Goal: Task Accomplishment & Management: Complete application form

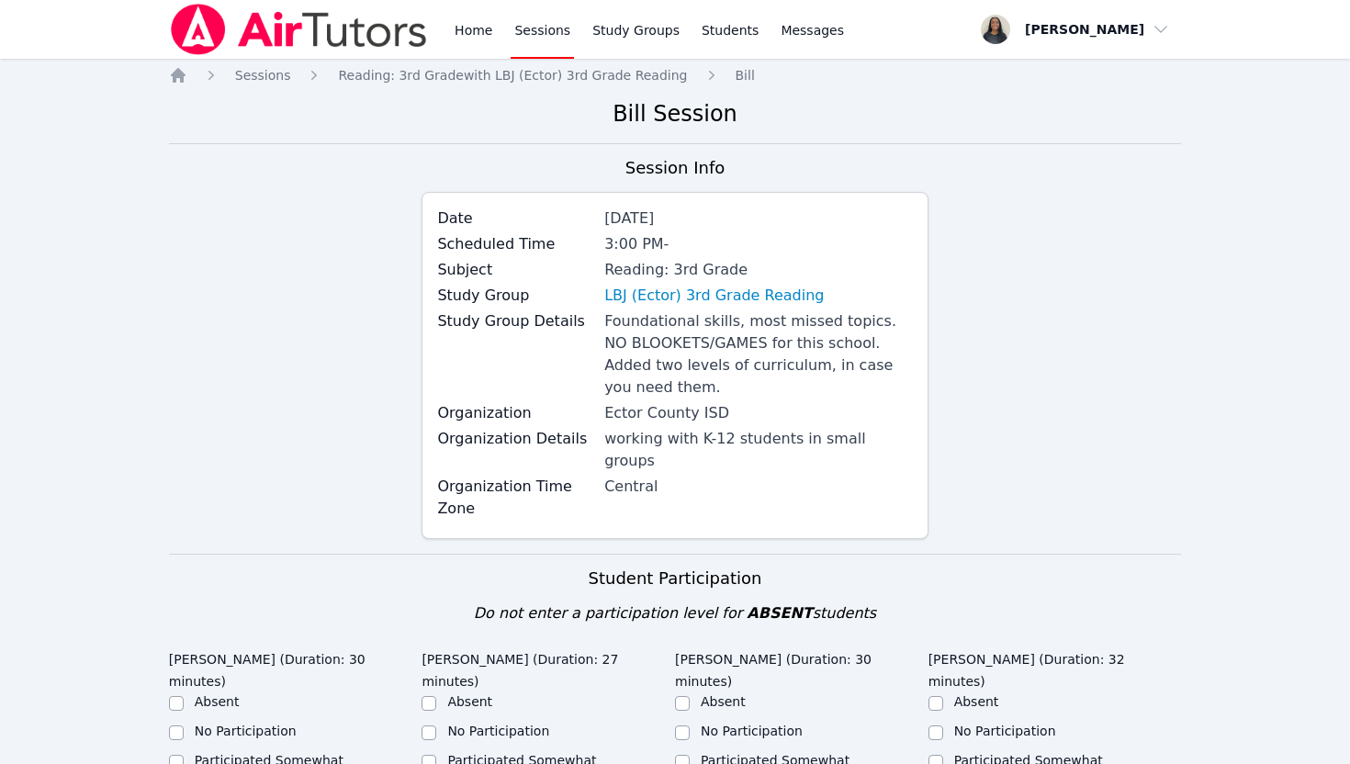
scroll to position [254, 0]
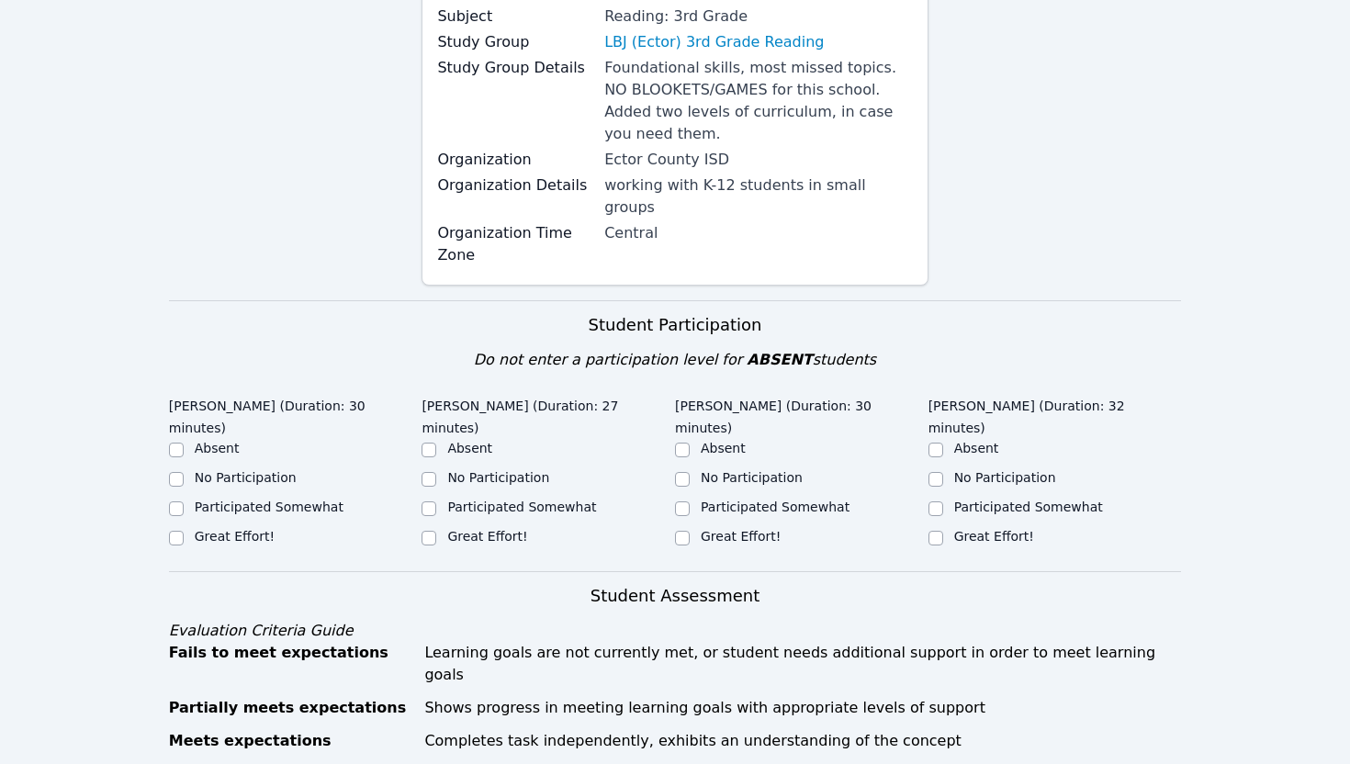
click at [254, 527] on div "Great Effort!" at bounding box center [235, 536] width 80 height 18
click at [485, 529] on label "Great Effort!" at bounding box center [487, 536] width 80 height 15
click at [436, 531] on input "Great Effort!" at bounding box center [429, 538] width 15 height 15
checkbox input "true"
click at [241, 529] on label "Great Effort!" at bounding box center [235, 536] width 80 height 15
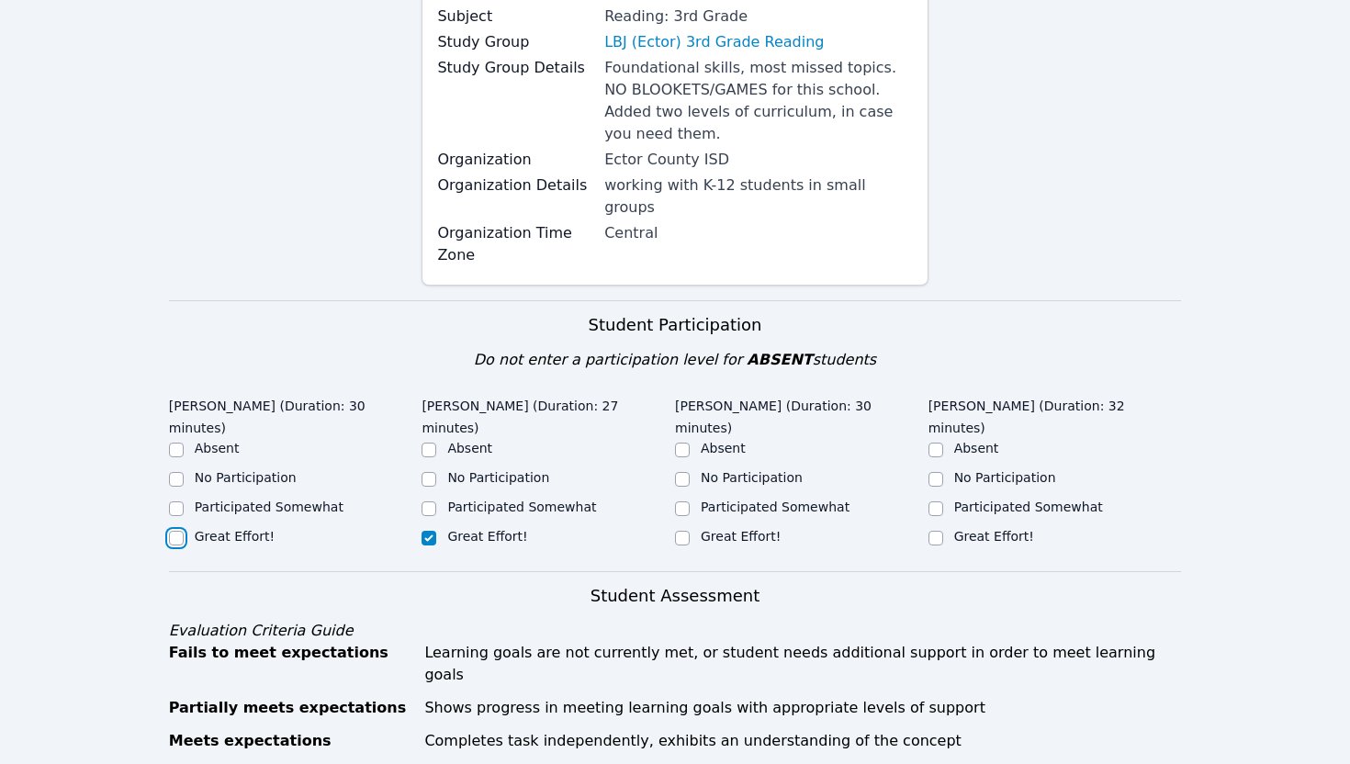
click at [184, 531] on input "Great Effort!" at bounding box center [176, 538] width 15 height 15
checkbox input "true"
click at [719, 529] on label "Great Effort!" at bounding box center [741, 536] width 80 height 15
click at [690, 531] on input "Great Effort!" at bounding box center [682, 538] width 15 height 15
checkbox input "true"
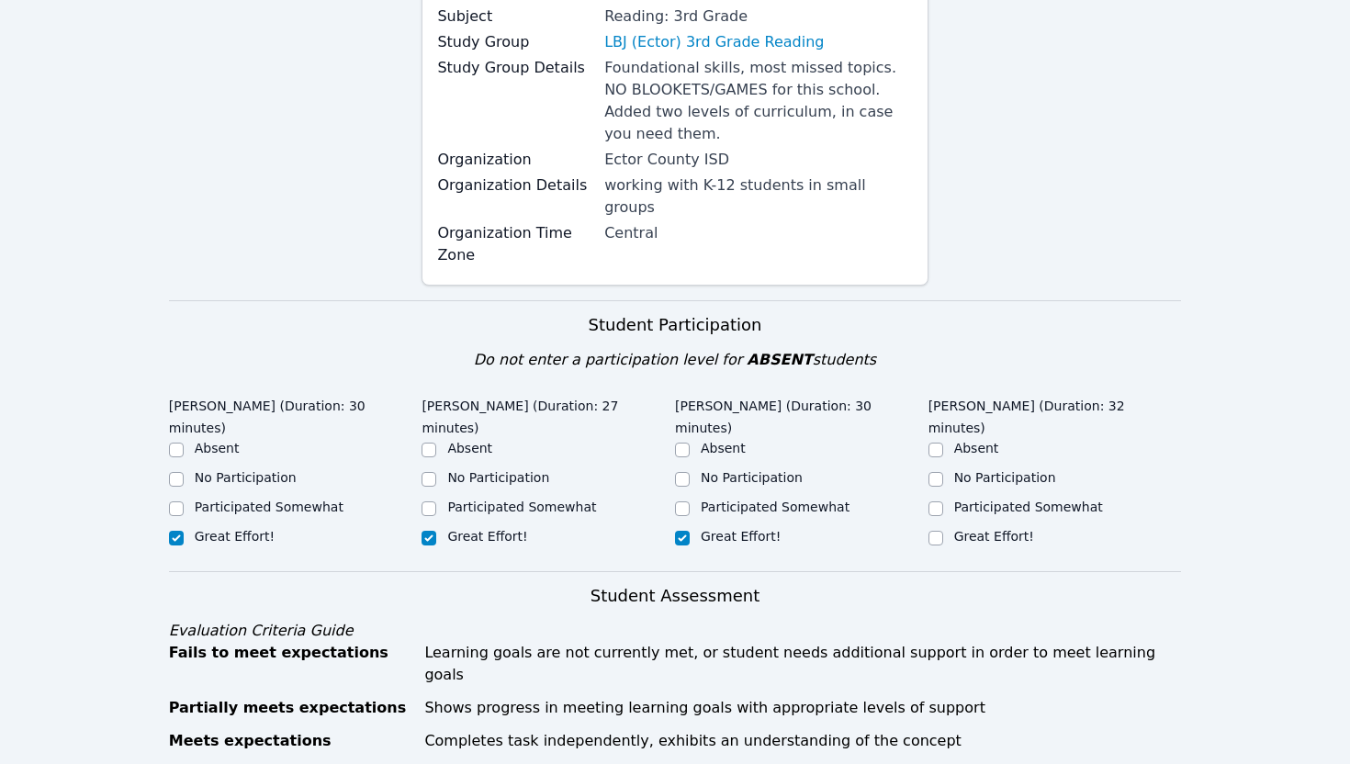
click at [996, 529] on label "Great Effort!" at bounding box center [994, 536] width 80 height 15
click at [943, 531] on input "Great Effort!" at bounding box center [936, 538] width 15 height 15
checkbox input "true"
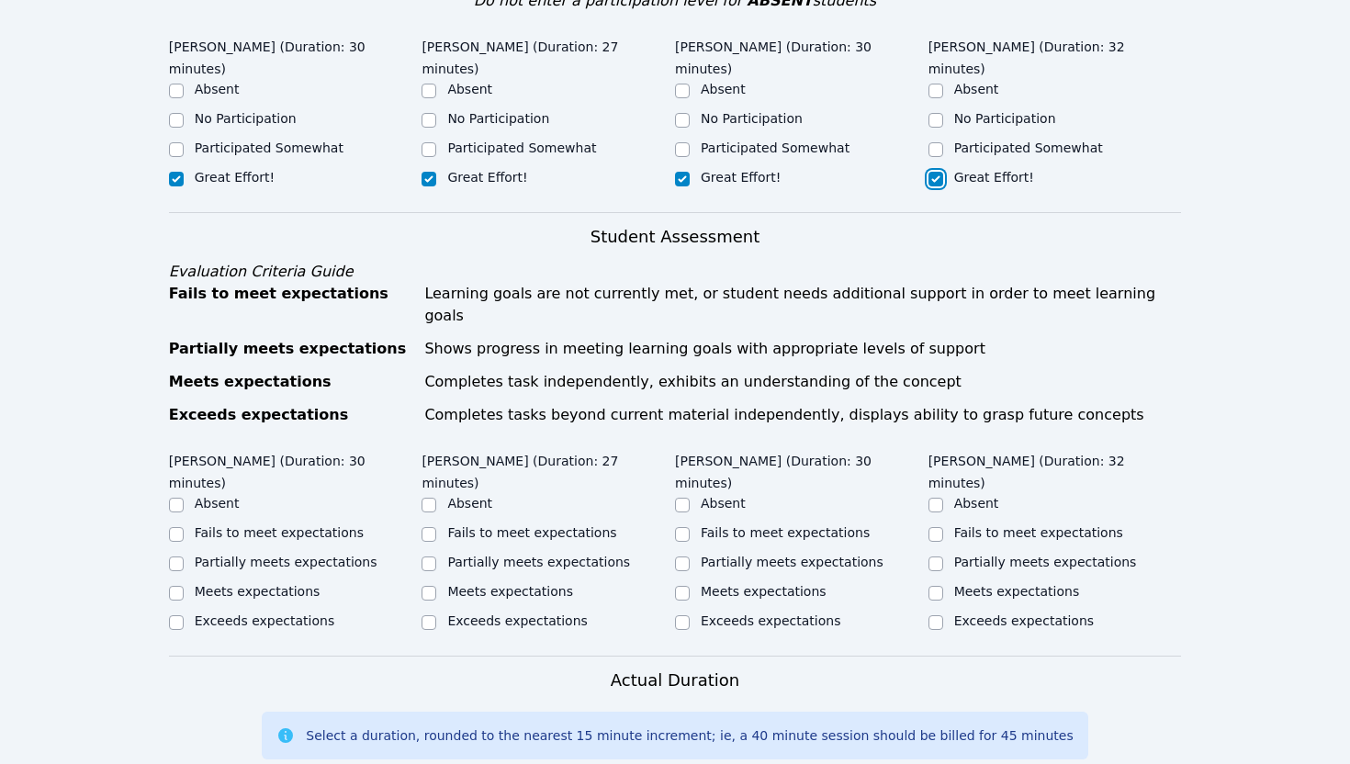
scroll to position [615, 0]
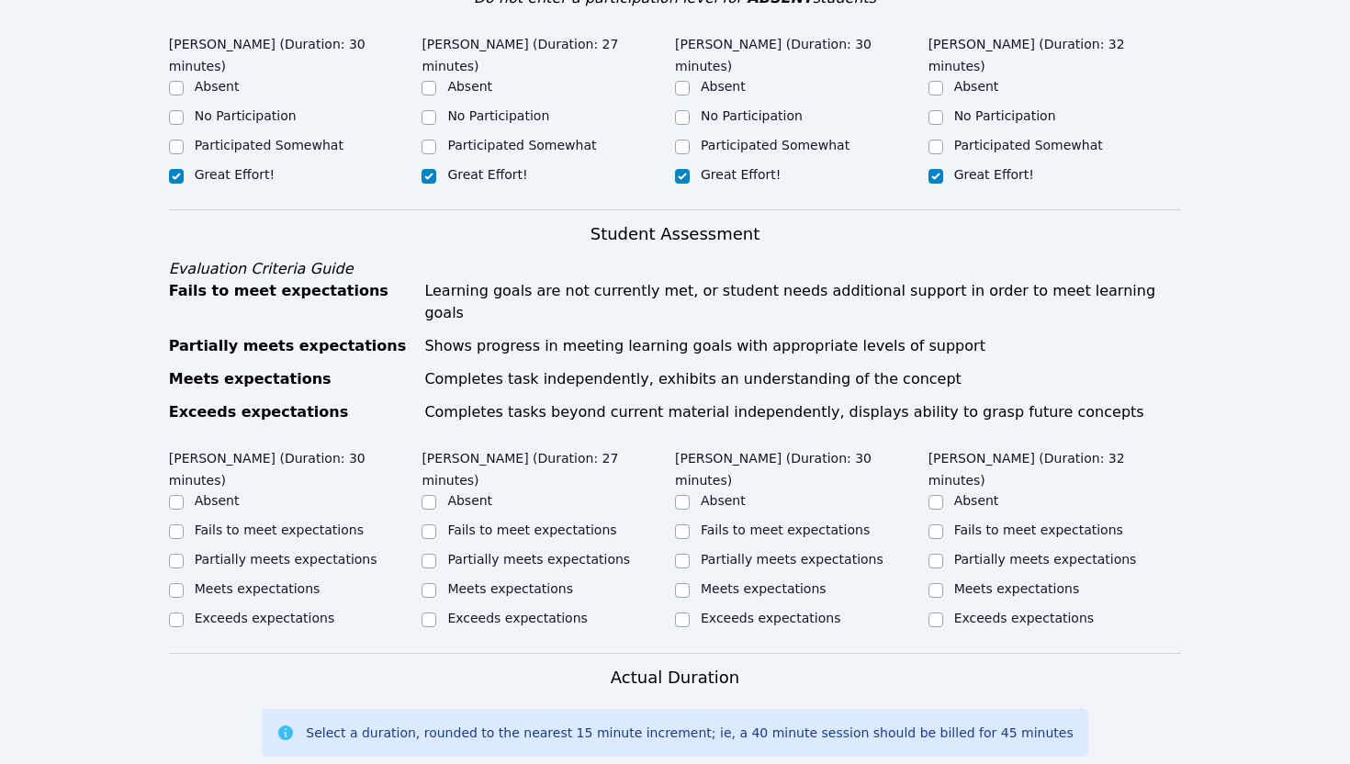
click at [296, 582] on label "Meets expectations" at bounding box center [258, 589] width 126 height 15
click at [184, 583] on input "Meets expectations" at bounding box center [176, 590] width 15 height 15
checkbox input "true"
click at [467, 580] on div "Meets expectations" at bounding box center [510, 589] width 126 height 18
click at [511, 582] on label "Meets expectations" at bounding box center [510, 589] width 126 height 15
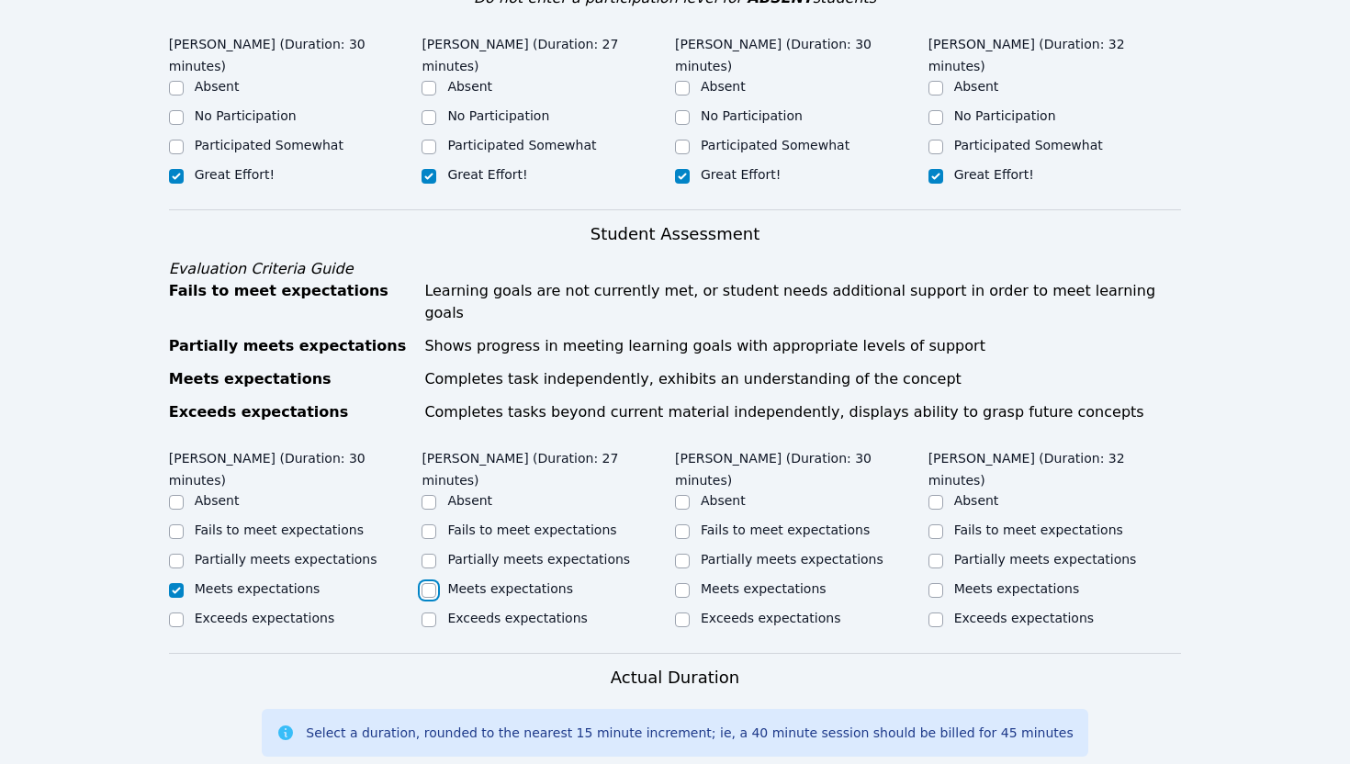
click at [436, 583] on input "Meets expectations" at bounding box center [429, 590] width 15 height 15
checkbox input "true"
click at [691, 580] on div "Meets expectations" at bounding box center [802, 591] width 254 height 22
click at [938, 583] on input "Meets expectations" at bounding box center [936, 590] width 15 height 15
checkbox input "true"
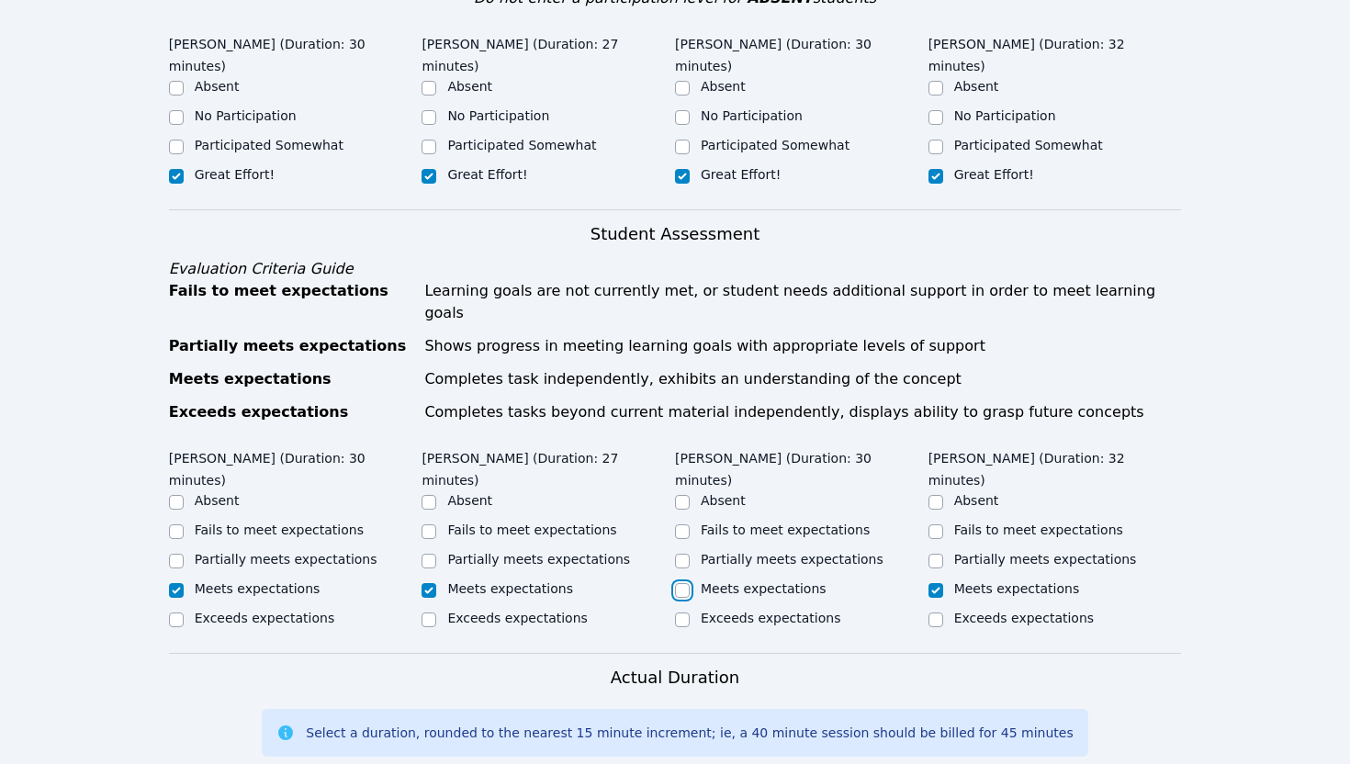
click at [680, 583] on input "Meets expectations" at bounding box center [682, 590] width 15 height 15
checkbox input "true"
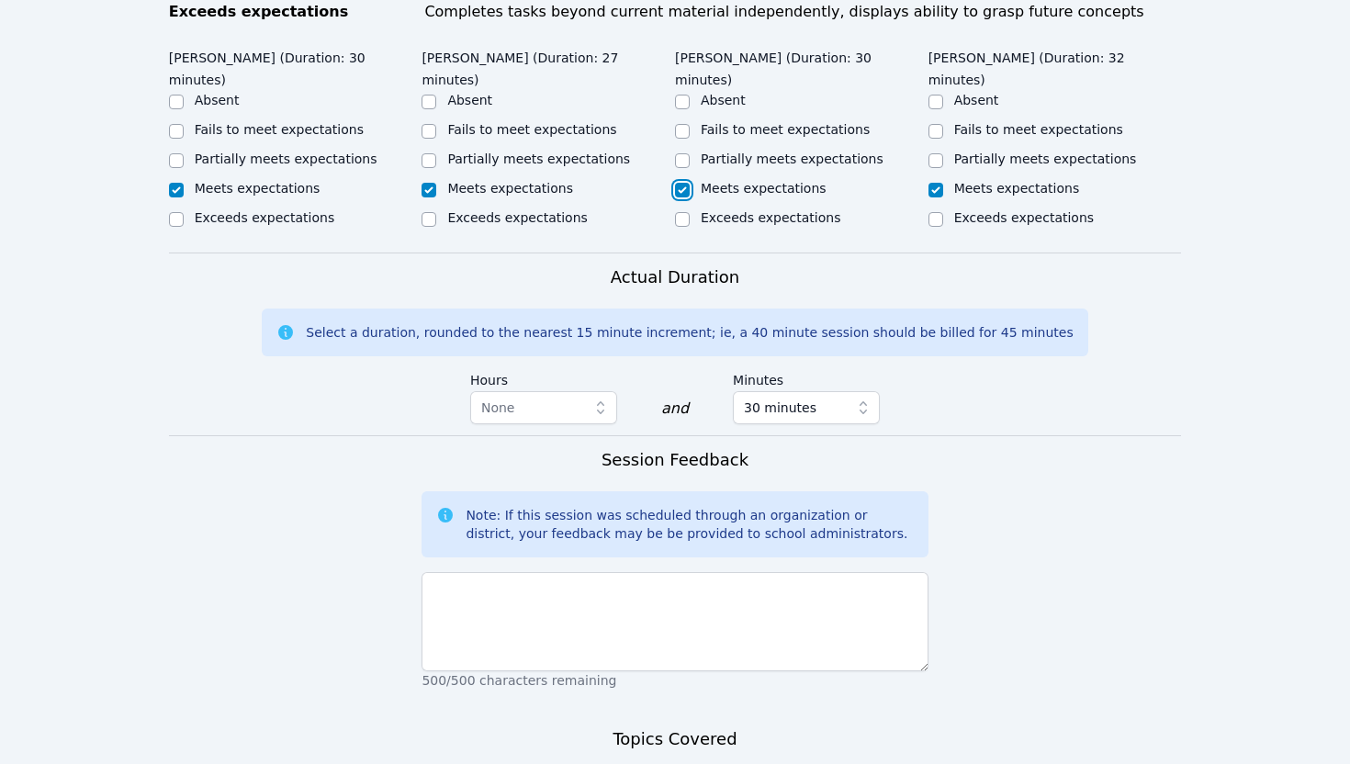
scroll to position [1017, 0]
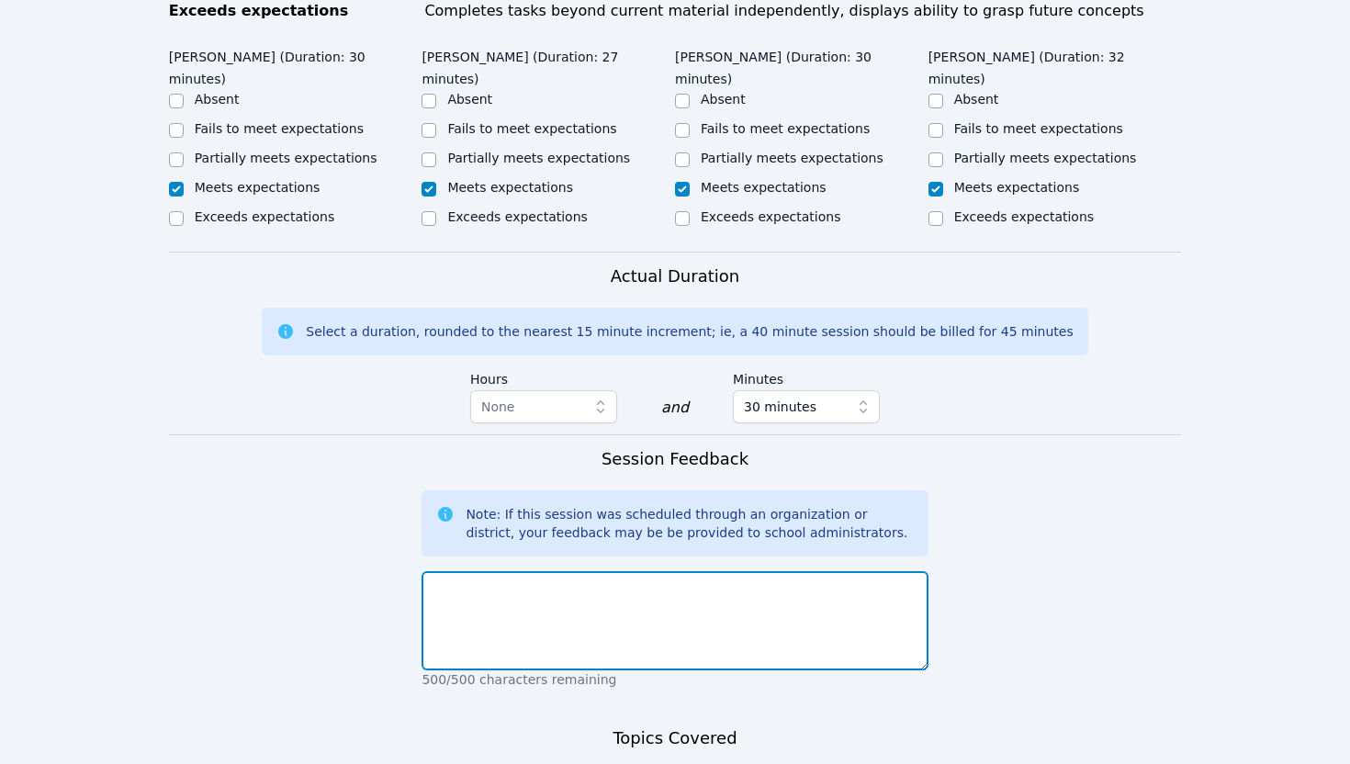
click at [685, 571] on textarea at bounding box center [675, 620] width 506 height 99
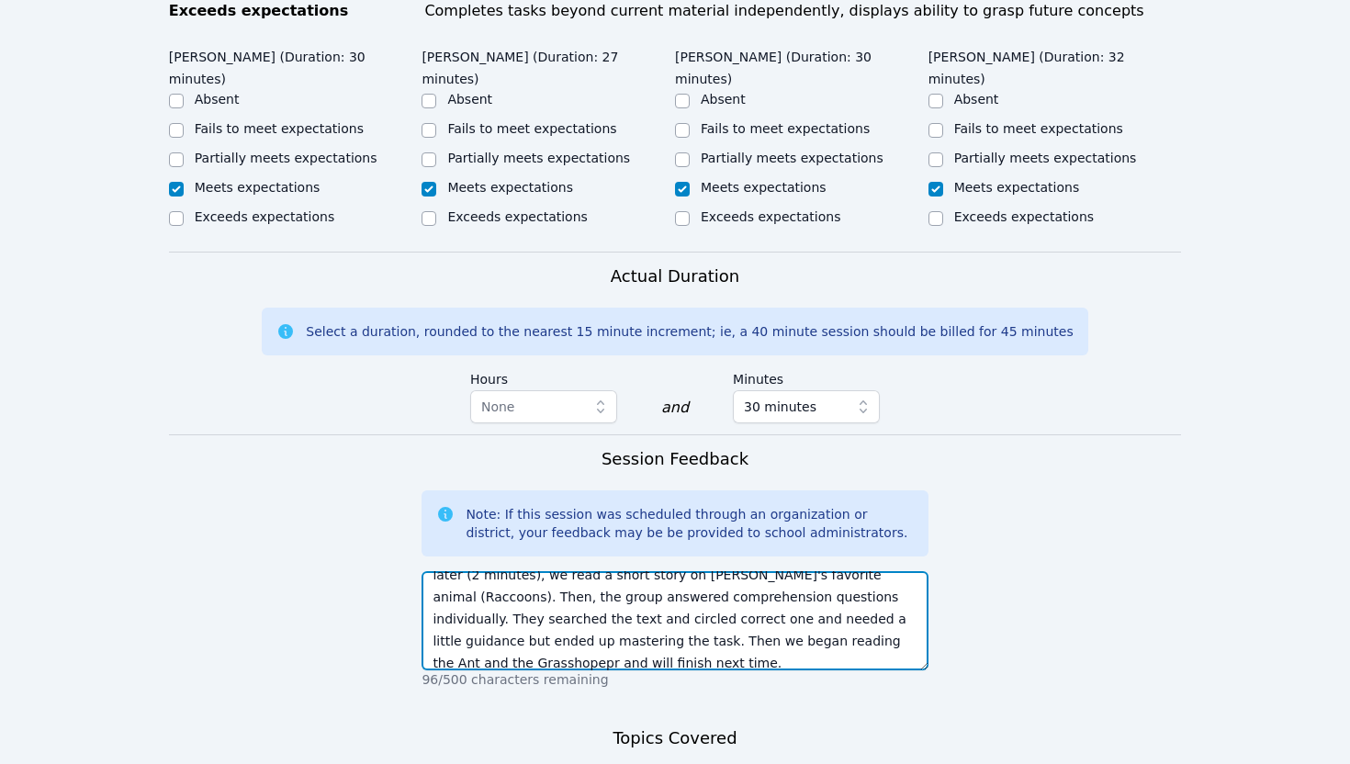
scroll to position [0, 0]
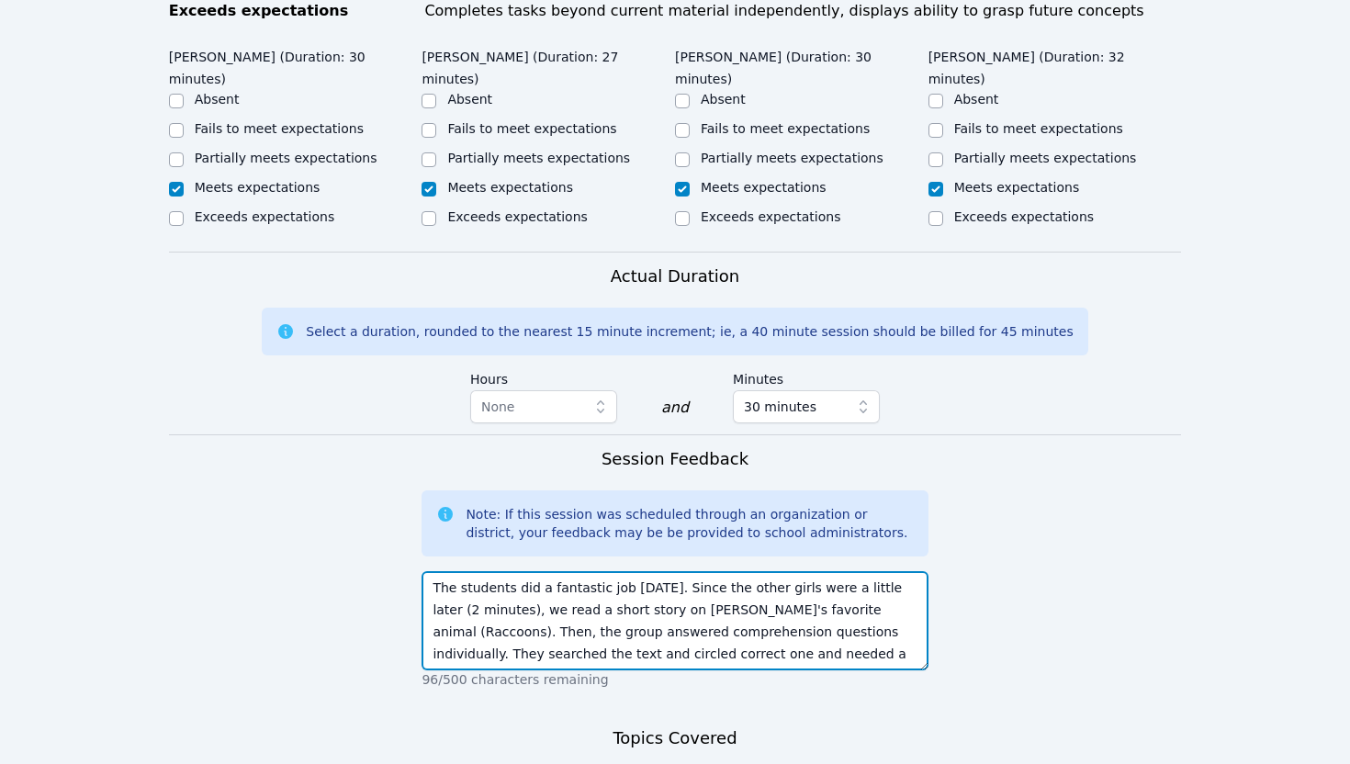
click at [707, 571] on textarea "The students did a fantastic job [DATE]. Since the other girls were a little la…" at bounding box center [675, 620] width 506 height 99
click at [847, 571] on textarea "The students did a fantastic job [DATE]. Since the other girls were a little la…" at bounding box center [675, 620] width 506 height 99
paste textarea "While waiting for the others (about 2 minutes), I picked a short story on [PERS…"
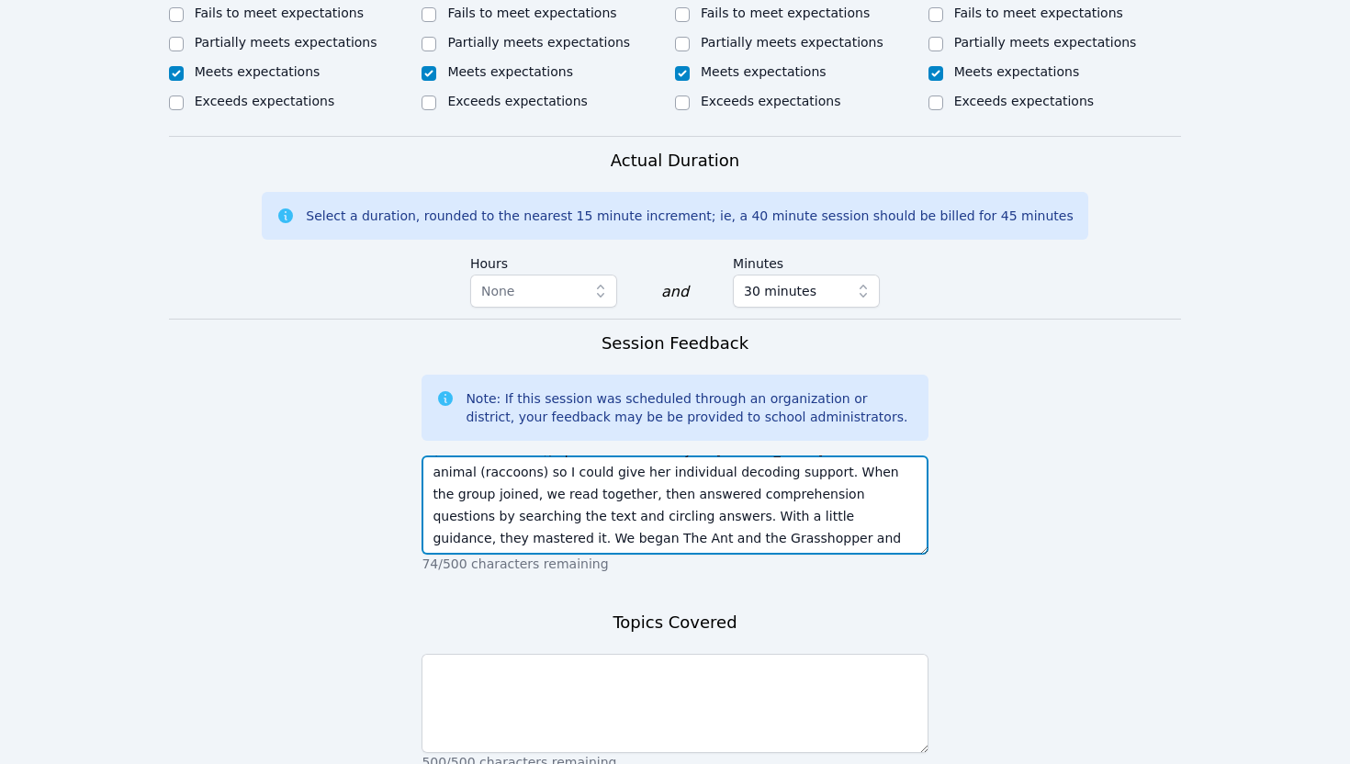
scroll to position [1169, 0]
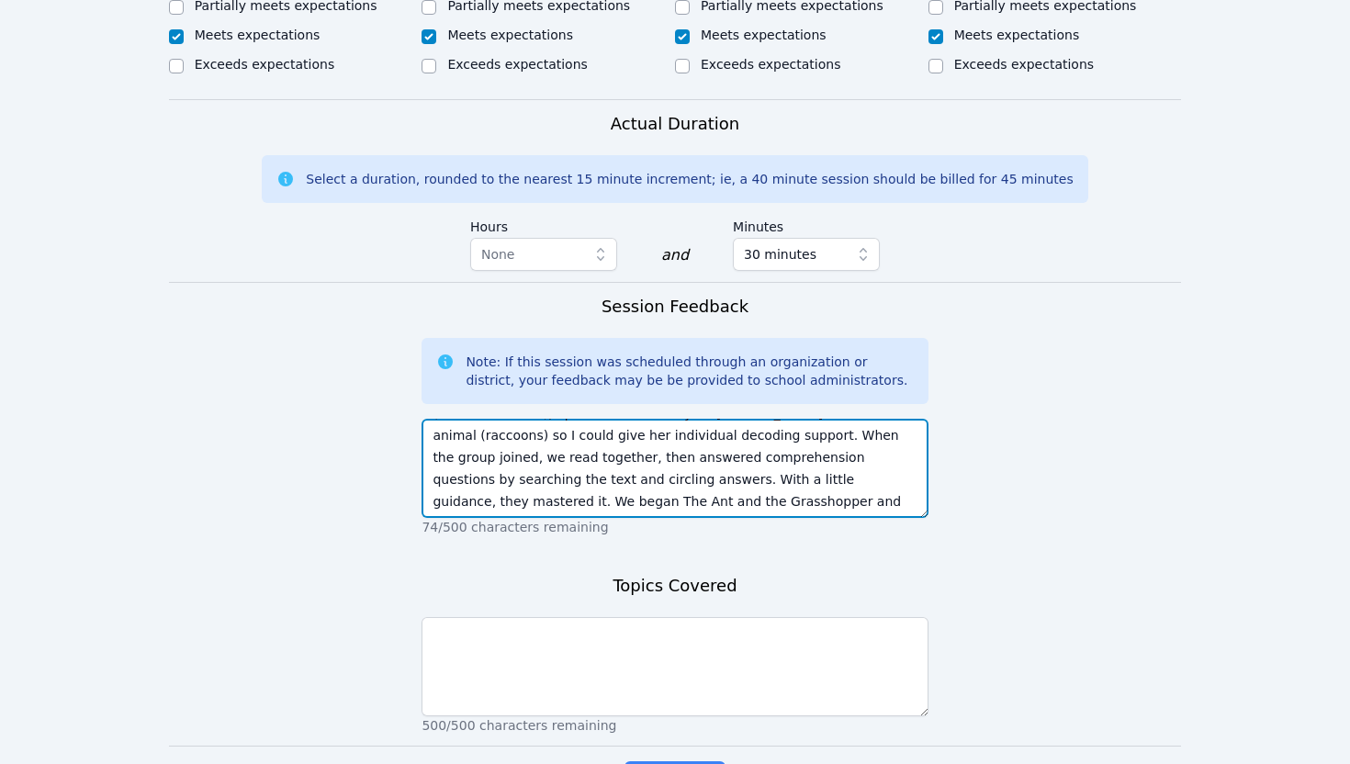
type textarea "The students did a fantastic job [DATE]. While waiting for the others (about 2 …"
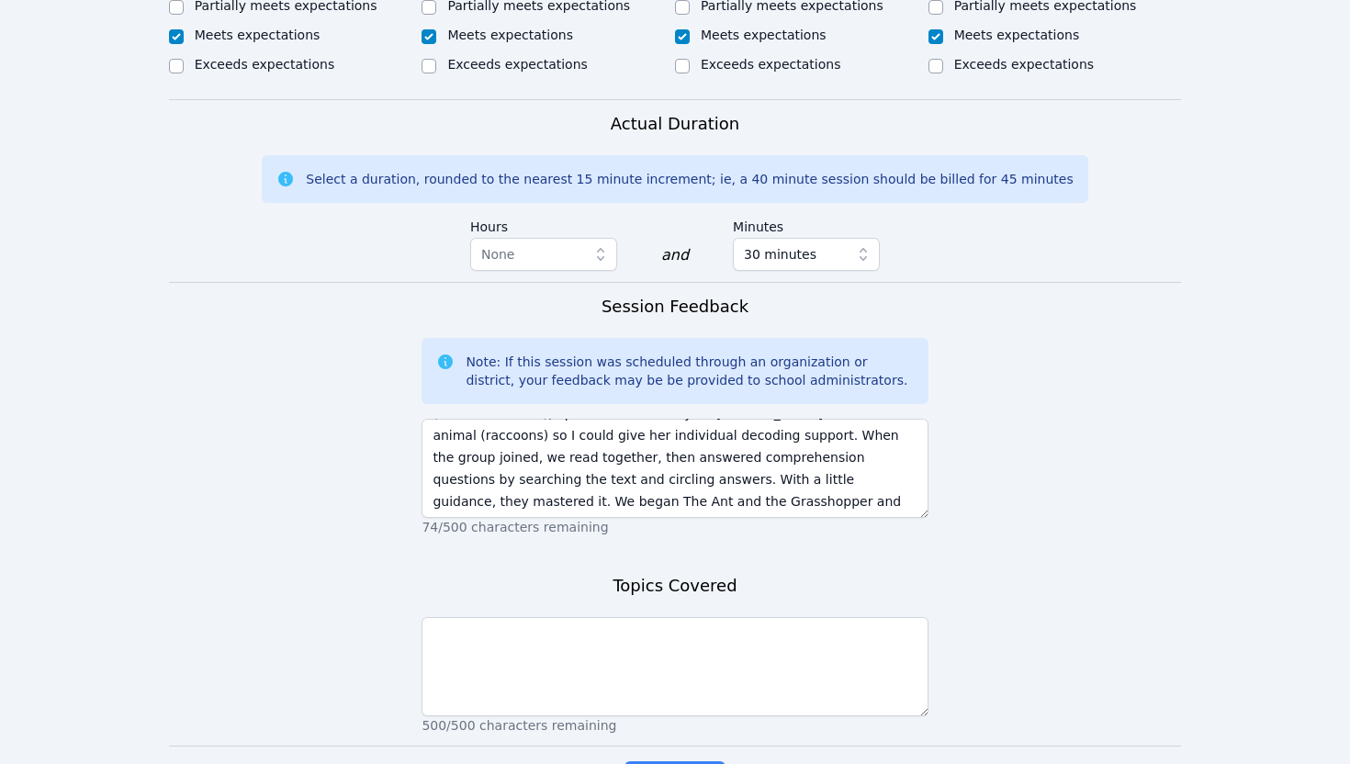
click at [602, 717] on p "500/500 characters remaining" at bounding box center [675, 726] width 506 height 18
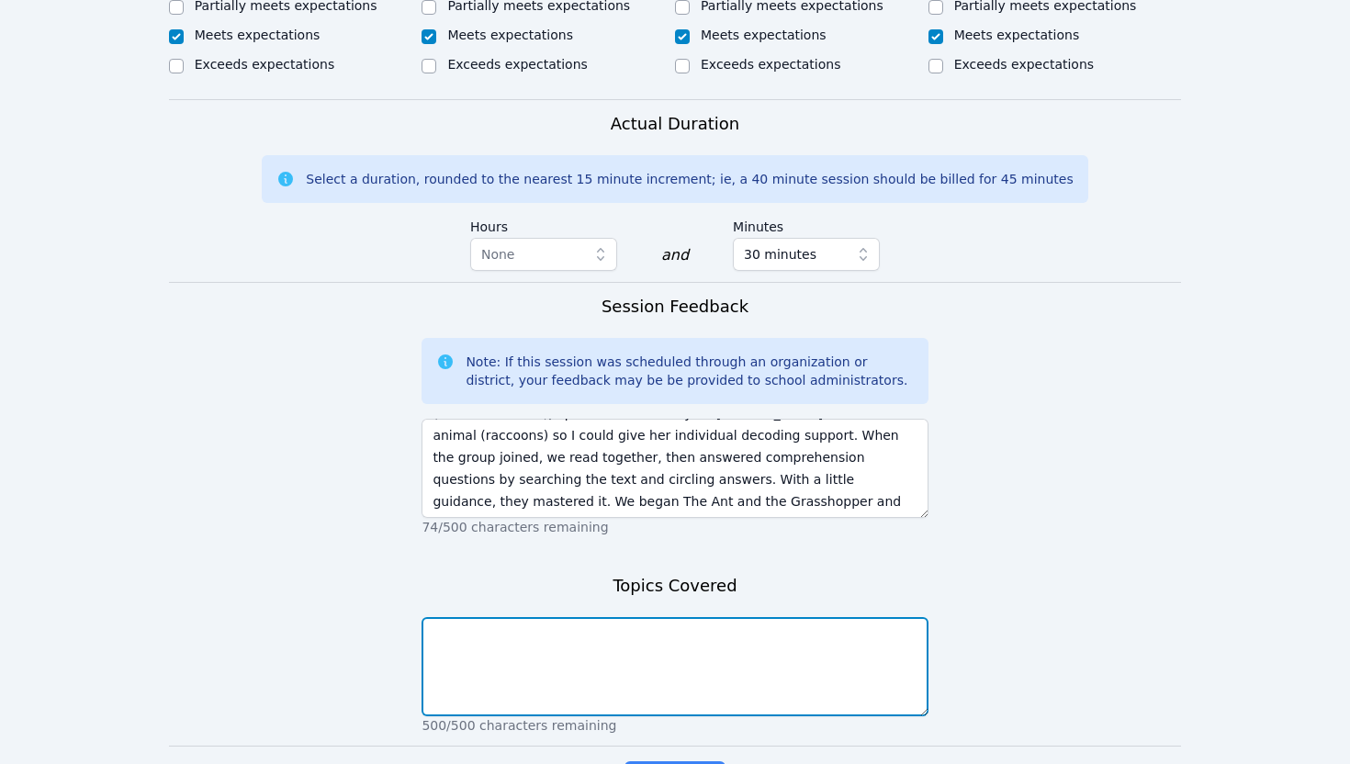
click at [602, 617] on textarea at bounding box center [675, 666] width 506 height 99
click at [480, 617] on textarea "Fluency, Comprehension" at bounding box center [675, 666] width 506 height 99
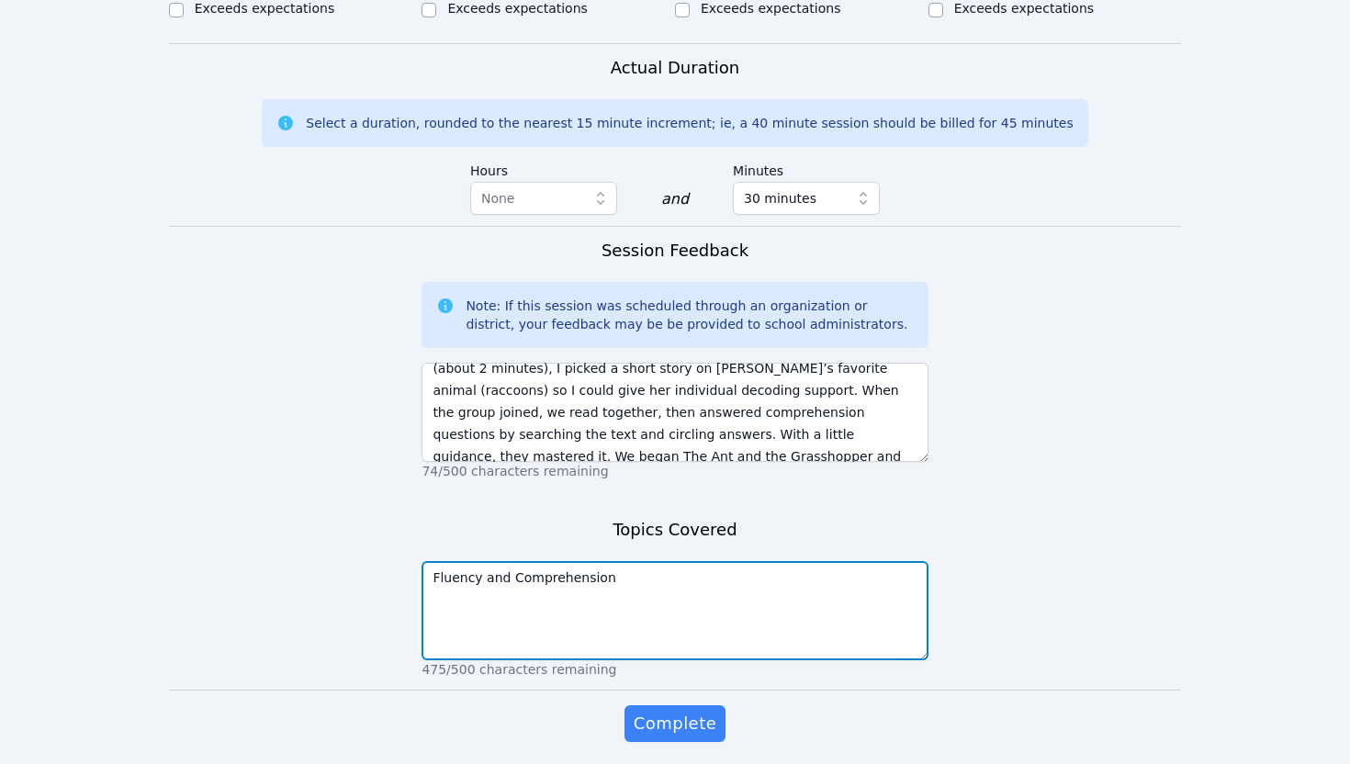
scroll to position [44, 0]
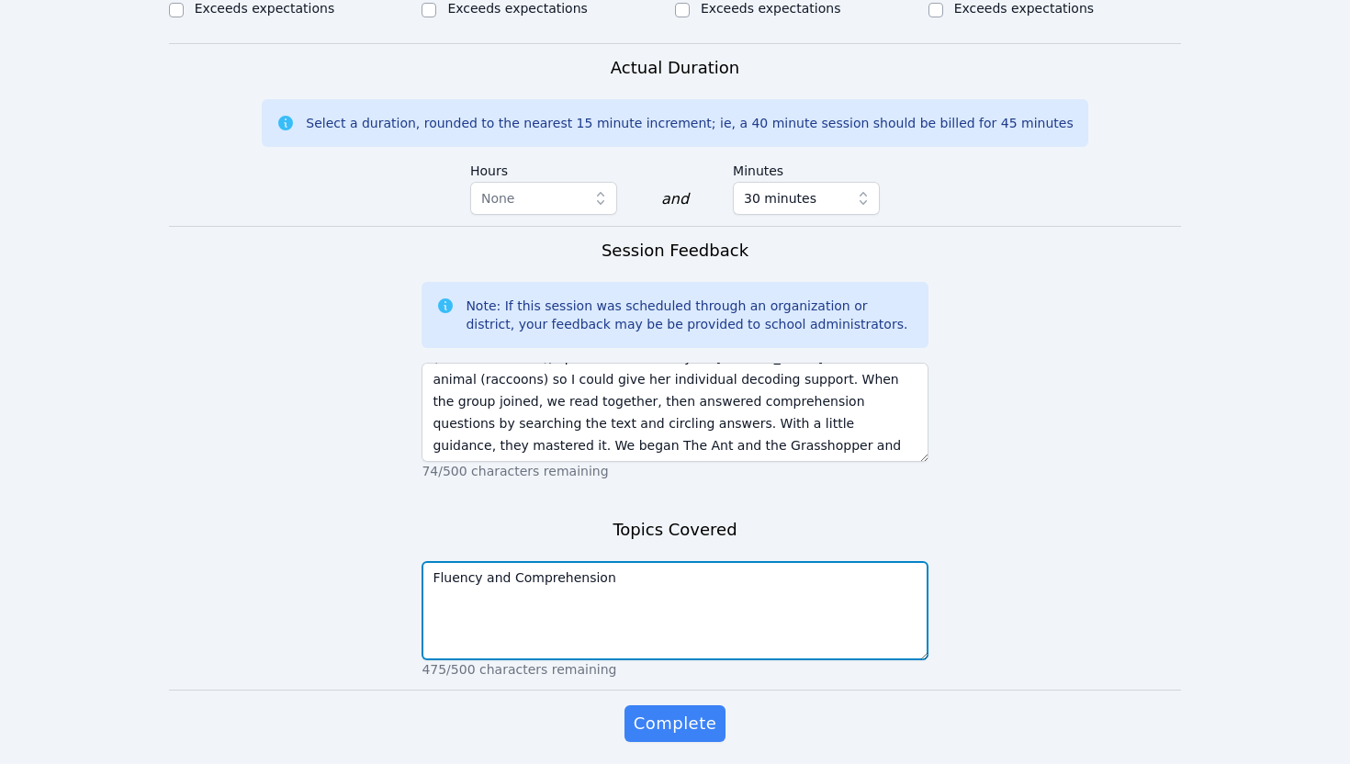
type textarea "Fluency and Comprehension"
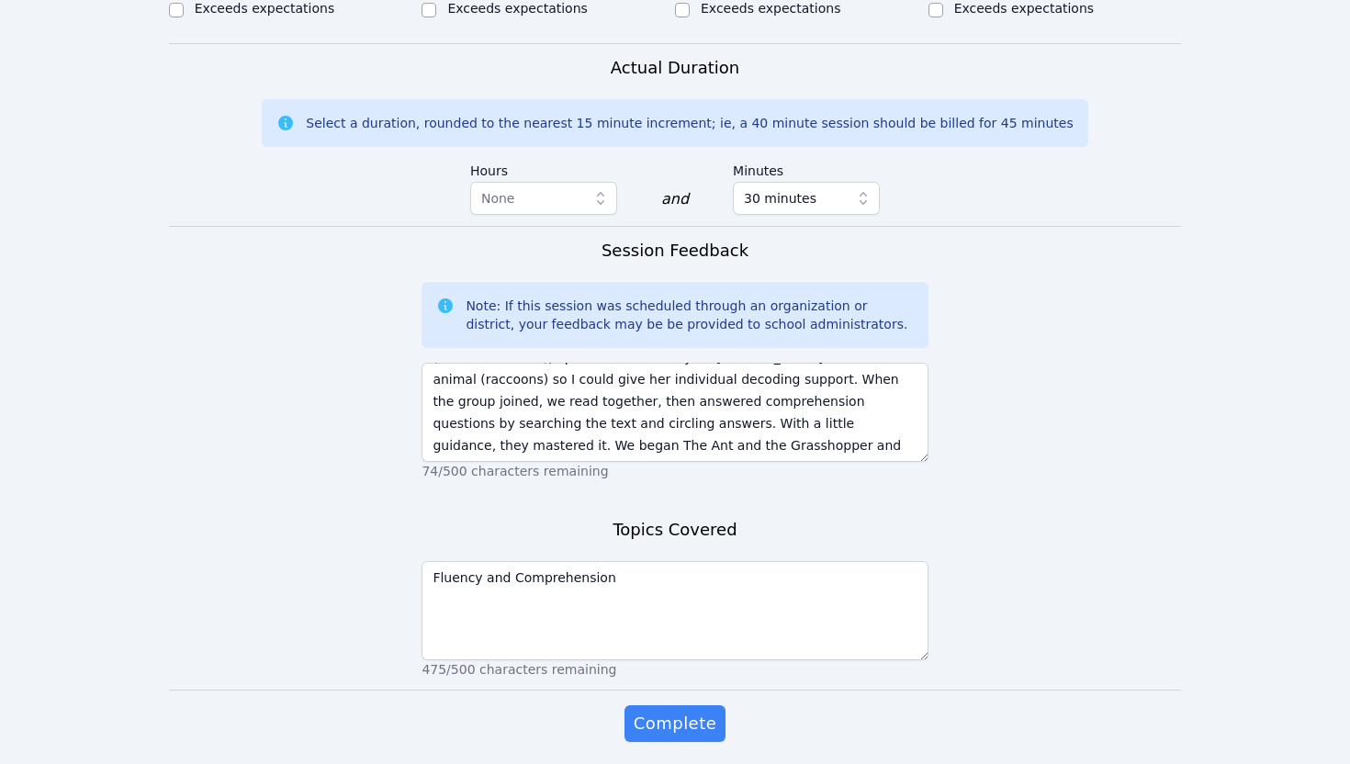
click at [683, 421] on div "Session Feedback Note: If this session was scheduled through an organization or…" at bounding box center [675, 365] width 506 height 254
click at [670, 711] on span "Complete" at bounding box center [675, 724] width 83 height 26
